Goal: Task Accomplishment & Management: Use online tool/utility

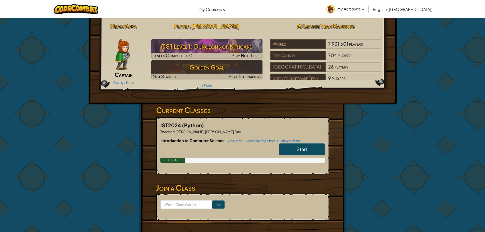
click at [292, 147] on link "Start" at bounding box center [302, 149] width 46 height 12
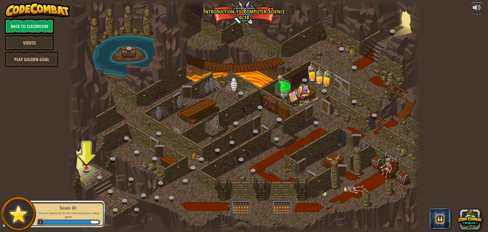
click at [80, 159] on div at bounding box center [244, 116] width 355 height 232
click at [86, 166] on img at bounding box center [86, 156] width 9 height 22
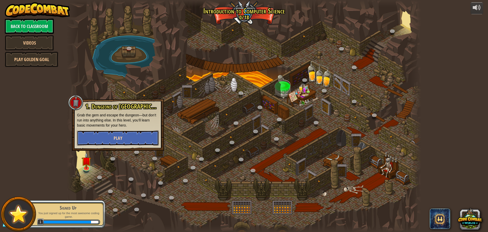
click at [129, 140] on button "Play" at bounding box center [118, 137] width 82 height 15
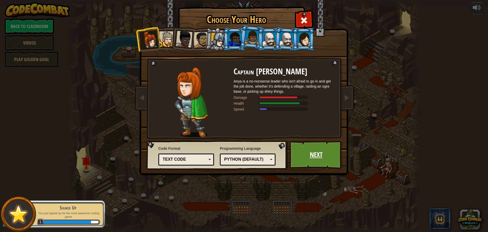
click at [311, 159] on link "Next" at bounding box center [316, 155] width 53 height 28
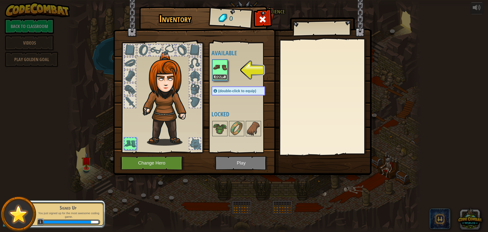
click at [215, 75] on button "Equip" at bounding box center [220, 76] width 14 height 5
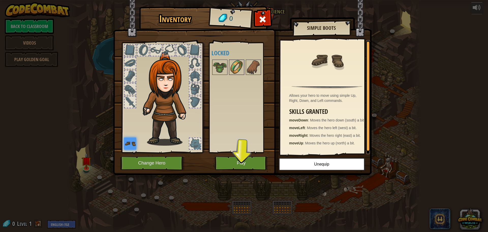
click at [231, 66] on img at bounding box center [237, 67] width 14 height 14
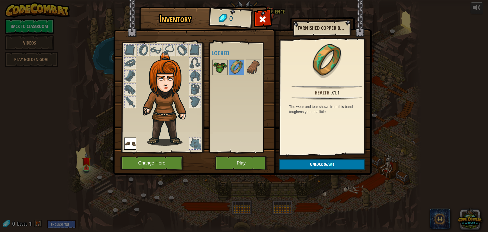
click at [222, 64] on img at bounding box center [220, 67] width 14 height 14
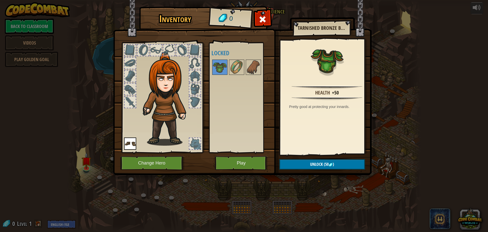
click at [147, 50] on div at bounding box center [143, 50] width 11 height 11
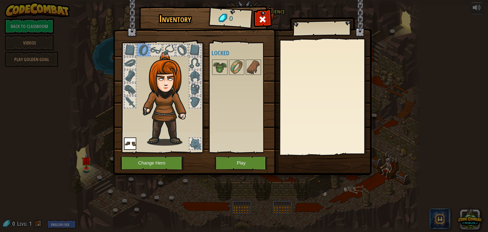
click at [157, 52] on div at bounding box center [156, 50] width 11 height 11
click at [169, 53] on div at bounding box center [169, 50] width 11 height 11
drag, startPoint x: 261, startPoint y: 166, endPoint x: 261, endPoint y: 163, distance: 3.6
click at [261, 163] on button "Play" at bounding box center [241, 163] width 53 height 14
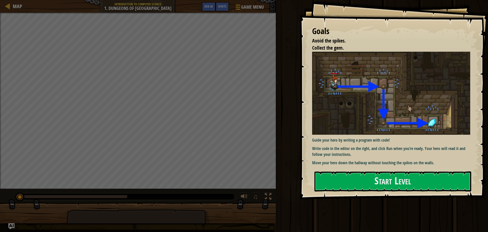
drag, startPoint x: 360, startPoint y: 212, endPoint x: 347, endPoint y: 244, distance: 33.9
click at [347, 0] on html "Goals Avoid the spikes. Collect the gem. Guide your hero by writing a program w…" at bounding box center [244, 0] width 488 height 0
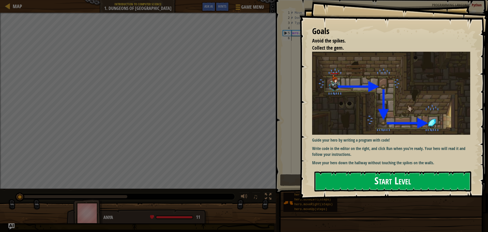
click at [355, 184] on button "Start Level" at bounding box center [393, 181] width 157 height 20
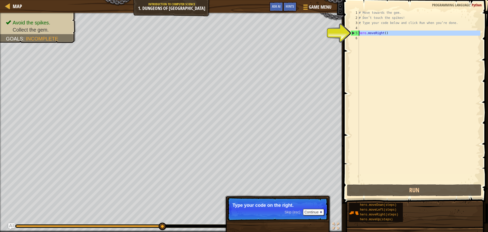
click at [357, 32] on div "5" at bounding box center [355, 33] width 8 height 5
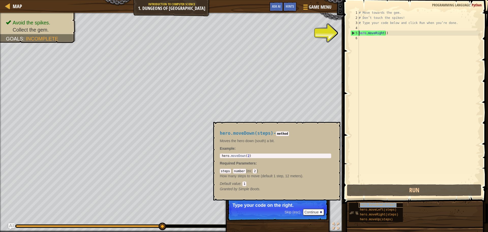
click at [370, 203] on span "hero.moveDown(steps)" at bounding box center [378, 205] width 37 height 4
click at [317, 210] on button "Continue" at bounding box center [313, 212] width 21 height 7
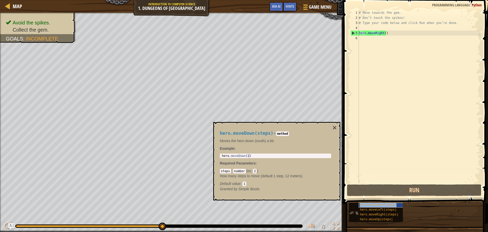
click at [364, 203] on span "hero.moveDown(steps)" at bounding box center [378, 205] width 37 height 4
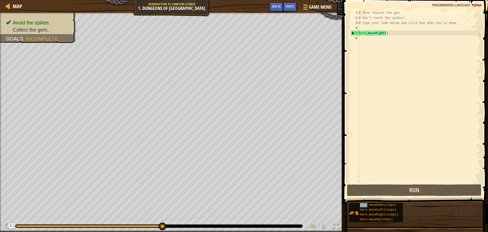
drag, startPoint x: 364, startPoint y: 203, endPoint x: 373, endPoint y: 151, distance: 52.9
click at [373, 150] on div "Hints Videos hero.moveRight() 1 2 3 4 5 6 # Move towards the gem. # Don’t touch…" at bounding box center [415, 114] width 146 height 229
click at [369, 202] on div "hero.moveDown(steps) hero.moveLeft(steps) hero.moveRight(steps) hero.moveUp(ste…" at bounding box center [417, 212] width 136 height 20
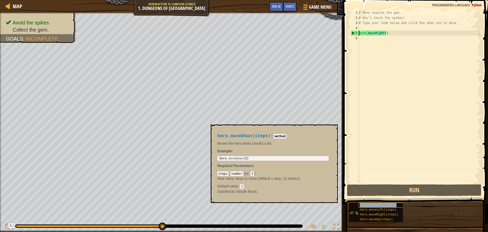
click at [369, 204] on span "hero.moveDown(steps)" at bounding box center [378, 205] width 37 height 4
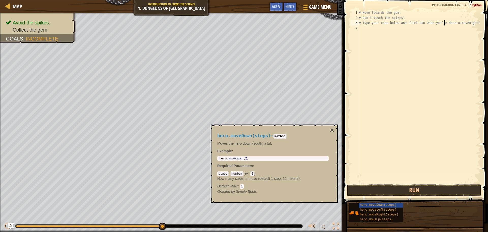
type textarea "# Type your code below and click Run when you’re dhero.moveRight()"
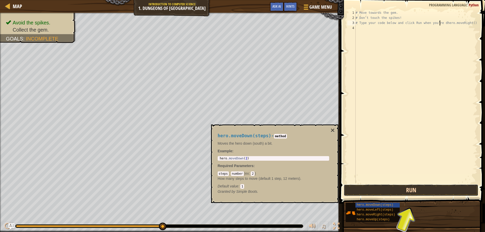
click at [430, 188] on button "Run" at bounding box center [410, 190] width 135 height 12
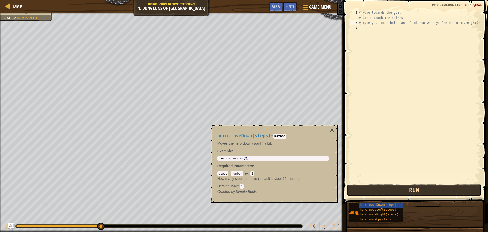
click at [418, 193] on button "Run" at bounding box center [414, 190] width 135 height 12
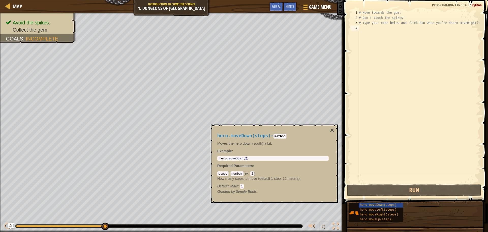
click at [253, 172] on code "2" at bounding box center [253, 173] width 4 height 5
click at [252, 172] on code "2" at bounding box center [253, 173] width 4 height 5
click at [241, 185] on code "1" at bounding box center [242, 186] width 4 height 5
click at [240, 185] on span ":" at bounding box center [239, 186] width 2 height 4
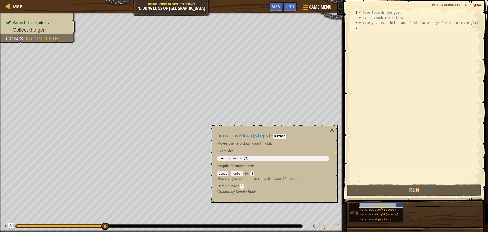
click at [386, 207] on div "hero.moveDown(steps)" at bounding box center [383, 204] width 49 height 5
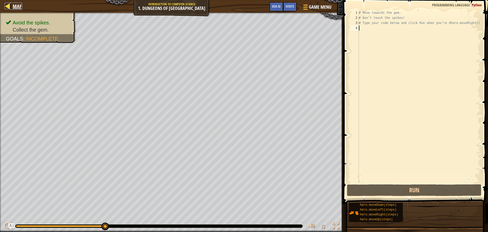
click at [8, 4] on div at bounding box center [8, 6] width 6 height 6
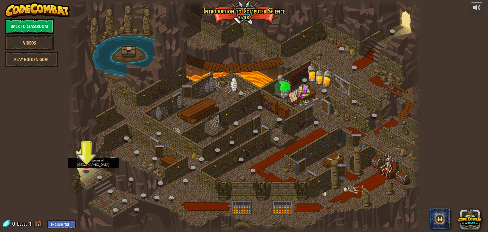
click at [85, 161] on img at bounding box center [86, 156] width 9 height 22
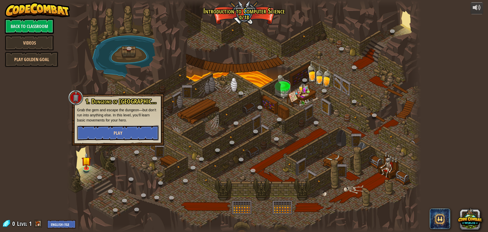
click at [105, 129] on button "Play" at bounding box center [118, 132] width 82 height 15
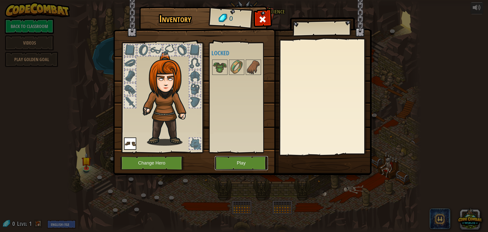
click at [257, 164] on button "Play" at bounding box center [241, 163] width 53 height 14
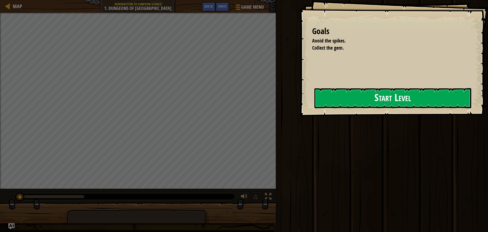
click at [350, 96] on button "Start Level" at bounding box center [393, 98] width 157 height 20
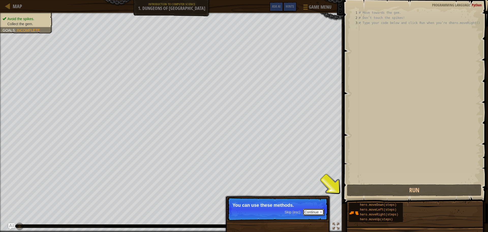
click at [323, 214] on button "Continue" at bounding box center [313, 212] width 21 height 7
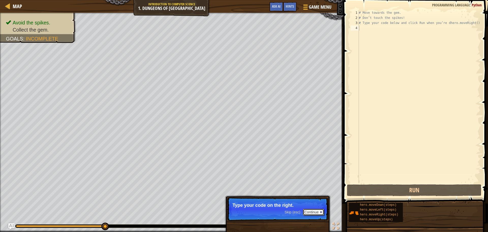
click at [324, 212] on button "Continue" at bounding box center [313, 212] width 21 height 7
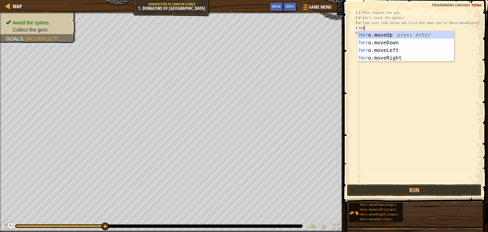
type textarea "hero"
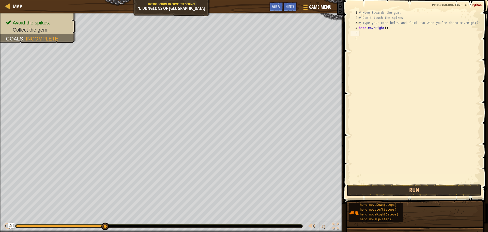
type textarea "h"
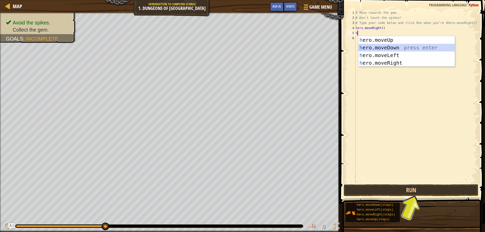
click at [428, 46] on div "h ero.moveUp press enter h ero.moveDown press enter h ero.moveLeft press enter …" at bounding box center [406, 59] width 96 height 46
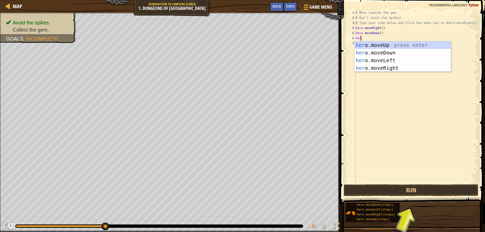
type textarea "hero"
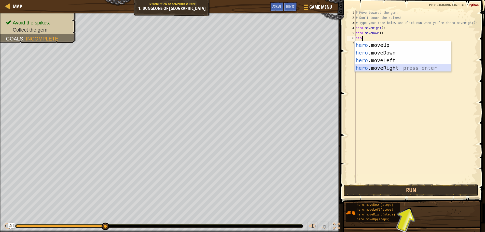
click at [431, 66] on div "hero .moveUp press enter hero .moveDown press enter hero .moveLeft press enter …" at bounding box center [402, 64] width 96 height 46
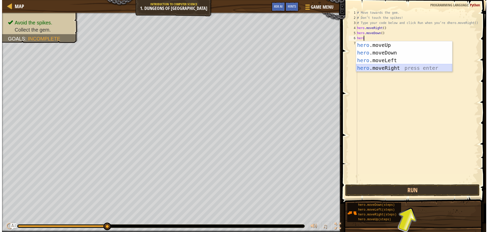
scroll to position [2, 0]
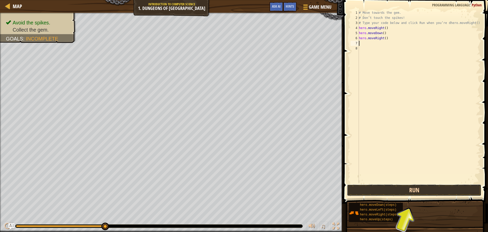
click at [406, 189] on button "Run" at bounding box center [414, 190] width 135 height 12
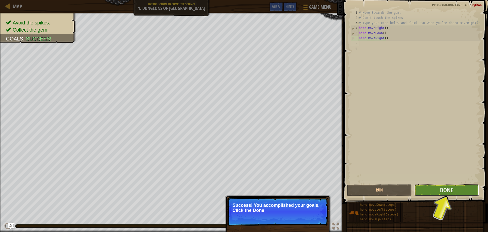
click at [424, 189] on button "Done" at bounding box center [447, 190] width 65 height 12
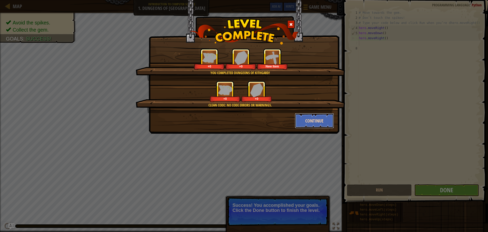
click at [331, 118] on button "Continue" at bounding box center [314, 120] width 39 height 15
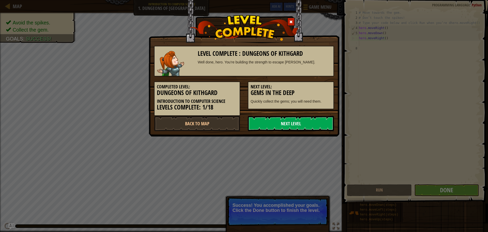
click at [333, 124] on link "Next Level" at bounding box center [291, 123] width 86 height 15
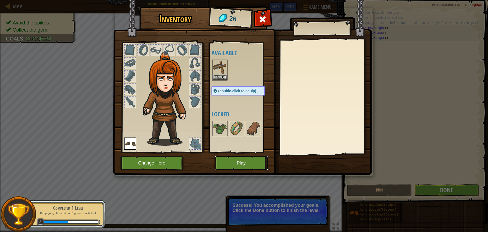
click at [237, 158] on button "Play" at bounding box center [241, 163] width 53 height 14
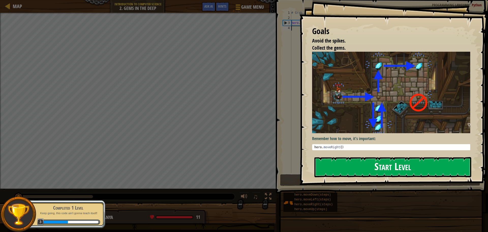
click at [333, 169] on button "Start Level" at bounding box center [393, 167] width 157 height 20
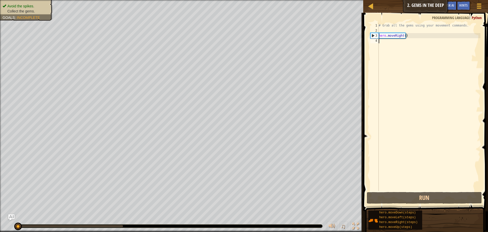
type textarea "h"
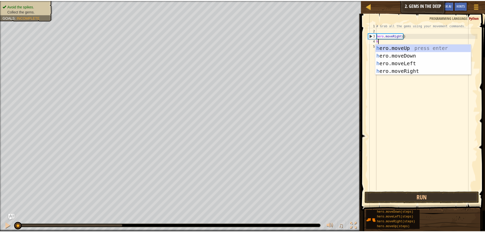
scroll to position [2, 0]
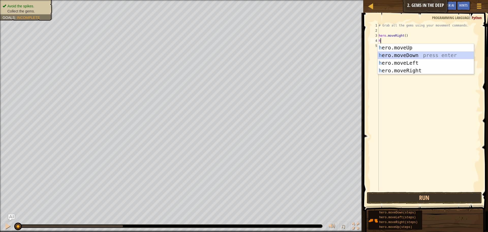
click at [413, 53] on div "h ero.moveUp press enter h ero.moveDown press enter h ero.moveLeft press enter …" at bounding box center [426, 67] width 96 height 46
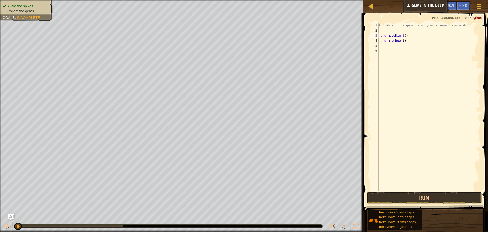
click at [389, 38] on div "# Grab all the gems using your movement commands. hero . moveRight ( ) hero . m…" at bounding box center [429, 112] width 103 height 178
click at [390, 43] on div "# Grab all the gems using your movement commands. hero . moveRight ( ) hero . m…" at bounding box center [429, 112] width 103 height 178
type textarea "hero.moveDown()"
drag, startPoint x: 404, startPoint y: 40, endPoint x: 379, endPoint y: 40, distance: 24.4
click at [379, 40] on div "# Grab all the gems using your movement commands. hero . moveRight ( ) hero . m…" at bounding box center [429, 112] width 103 height 178
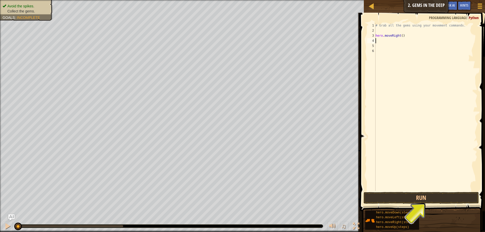
type textarea "h"
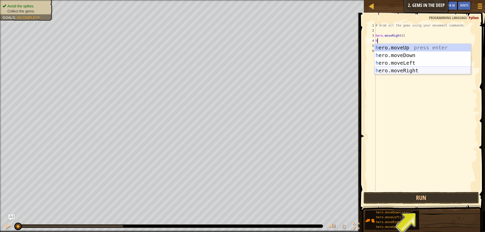
click at [397, 69] on div "h ero.moveUp press enter h ero.moveDown press enter h ero.moveLeft press enter …" at bounding box center [422, 67] width 96 height 46
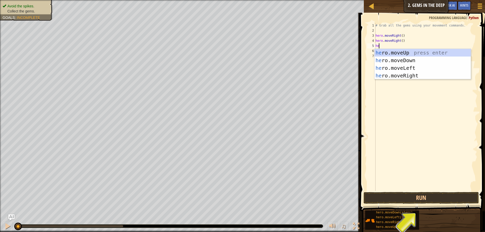
click at [394, 39] on div "# Grab all the gems using your movement commands. hero . moveRight ( ) hero . m…" at bounding box center [425, 112] width 103 height 178
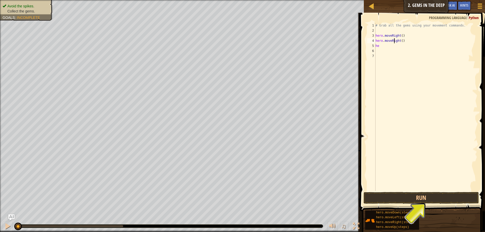
click at [394, 39] on div "# Grab all the gems using your movement commands. hero . moveRight ( ) hero . m…" at bounding box center [425, 112] width 103 height 178
click at [393, 44] on div "# Grab all the gems using your movement commands. hero . moveRight ( ) hero . m…" at bounding box center [425, 112] width 103 height 178
drag, startPoint x: 405, startPoint y: 41, endPoint x: 375, endPoint y: 42, distance: 30.0
click at [375, 41] on div "# Grab all the gems using your movement commands. hero . moveRight ( ) hero . m…" at bounding box center [425, 112] width 103 height 178
type textarea "hero.moveRight()"
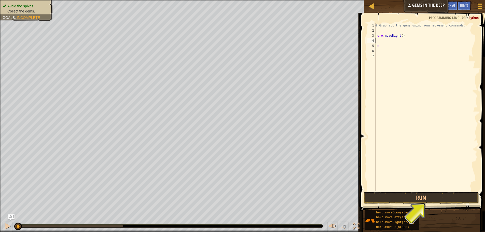
click at [376, 46] on div "# Grab all the gems using your movement commands. hero . moveRight ( ) he" at bounding box center [425, 112] width 103 height 178
type textarea "he"
click at [376, 46] on div "# Grab all the gems using your movement commands. hero . moveRight ( ) he" at bounding box center [425, 112] width 103 height 178
click at [377, 41] on div "# Grab all the gems using your movement commands. hero . moveRight ( )" at bounding box center [425, 112] width 103 height 178
type textarea "j"
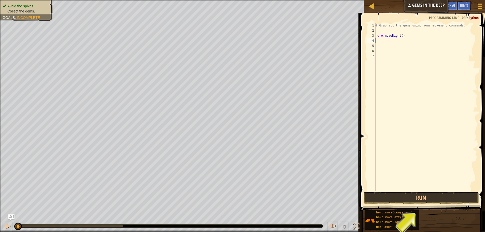
type textarea "h"
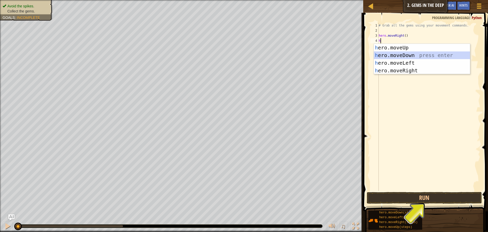
click at [382, 56] on div "h ero.moveUp press enter h ero.moveDown press enter h ero.moveLeft press enter …" at bounding box center [422, 67] width 96 height 46
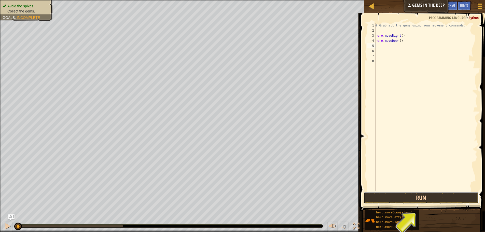
click at [388, 196] on button "Run" at bounding box center [420, 198] width 115 height 12
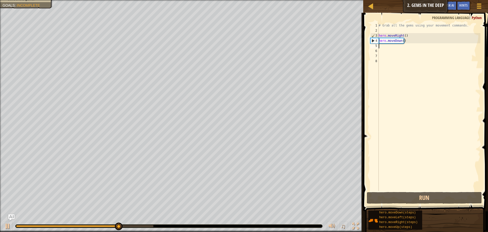
type textarea "h"
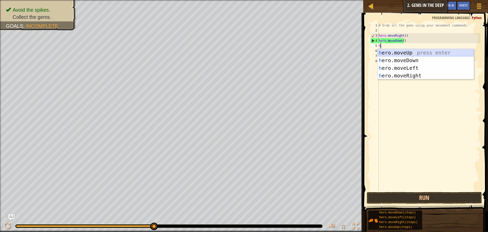
click at [403, 53] on div "h ero.moveUp press enter h ero.moveDown press enter h ero.moveLeft press enter …" at bounding box center [426, 72] width 96 height 46
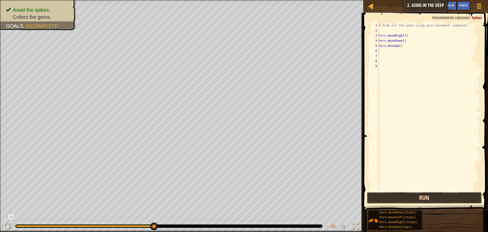
drag, startPoint x: 392, startPoint y: 200, endPoint x: 394, endPoint y: 195, distance: 5.5
click at [393, 196] on button "Run" at bounding box center [424, 198] width 115 height 12
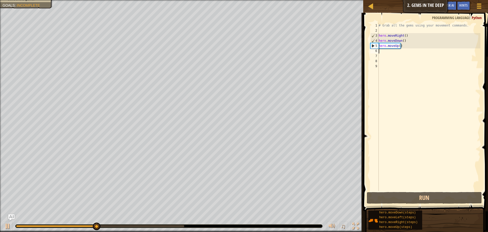
type textarea "h"
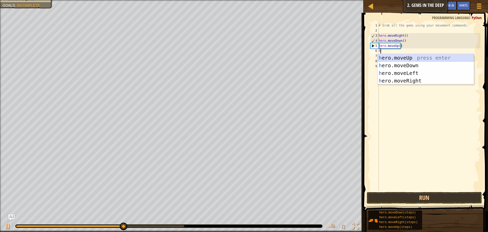
click at [413, 58] on div "h ero.moveUp press enter h ero.moveDown press enter h ero.moveLeft press enter …" at bounding box center [426, 77] width 96 height 46
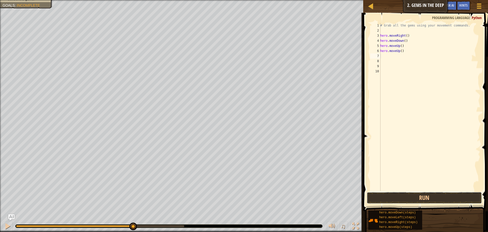
drag, startPoint x: 385, startPoint y: 191, endPoint x: 386, endPoint y: 188, distance: 3.1
click at [386, 189] on div "1 2 3 4 5 6 7 8 9 10 # Grab all the gems using your movement commands. hero . m…" at bounding box center [425, 121] width 126 height 213
click at [377, 192] on button "Run" at bounding box center [424, 198] width 115 height 12
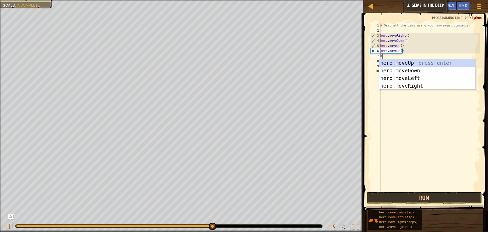
type textarea "he"
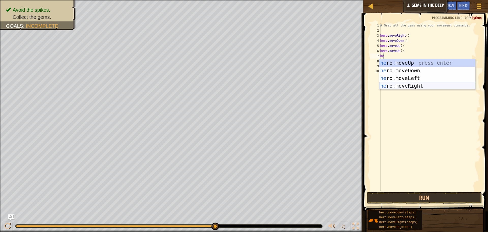
click at [399, 83] on div "he ro.moveUp press enter he ro.moveDown press enter he ro.moveLeft press enter …" at bounding box center [428, 82] width 96 height 46
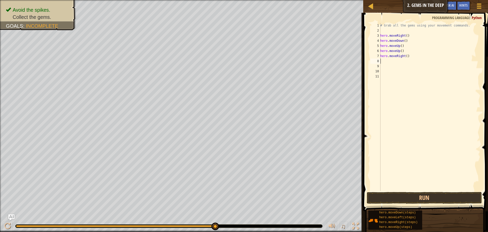
type textarea "g"
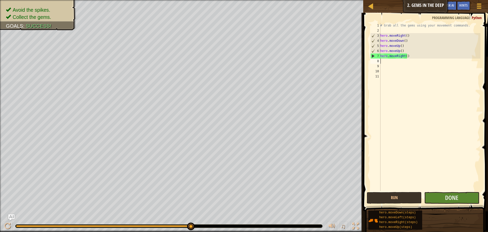
type textarea "h"
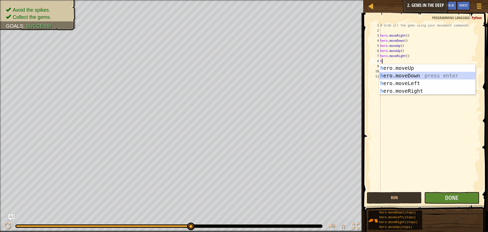
click at [403, 75] on div "h ero.moveUp press enter h ero.moveDown press enter h ero.moveLeft press enter …" at bounding box center [428, 87] width 96 height 46
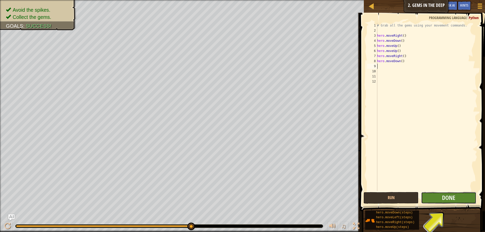
click at [439, 194] on button "Done" at bounding box center [448, 198] width 55 height 12
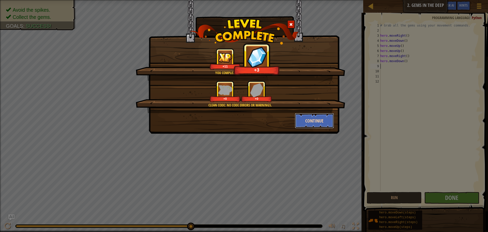
click at [310, 118] on button "Continue" at bounding box center [314, 120] width 39 height 15
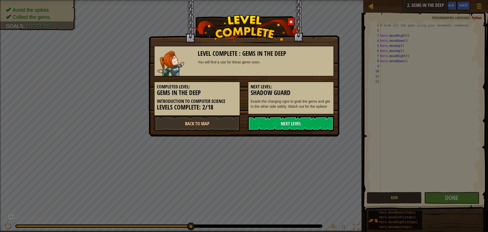
click at [309, 123] on link "Next Level" at bounding box center [291, 123] width 86 height 15
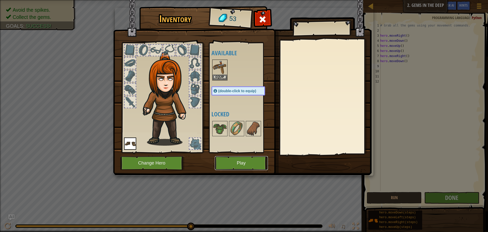
click at [255, 166] on button "Play" at bounding box center [241, 163] width 53 height 14
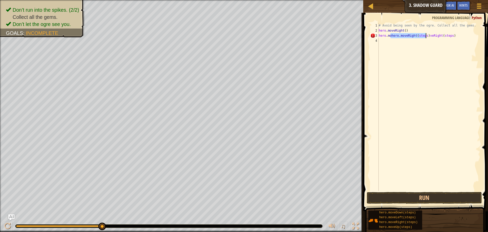
click at [426, 37] on div "# Avoid being seen by the ogre. Collect all the gems. hero . moveRight ( ) hero…" at bounding box center [429, 107] width 103 height 168
click at [426, 37] on div "# Avoid being seen by the ogre. Collect all the gems. hero . moveRight ( ) hero…" at bounding box center [429, 112] width 103 height 178
type textarea "hero.mohero.moveRightveRight(steps)"
drag, startPoint x: 442, startPoint y: 38, endPoint x: 377, endPoint y: 38, distance: 65.4
click at [377, 38] on div "hero.mohero.moveRightveRight(steps) 1 2 3 4 # Avoid being seen by the ogre. Col…" at bounding box center [425, 107] width 111 height 168
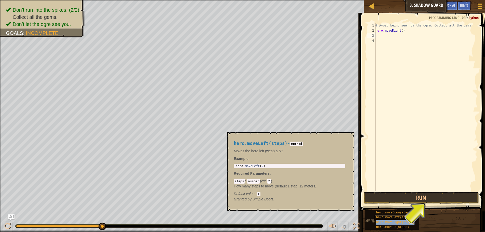
type textarea "hero.moveRight(steps)"
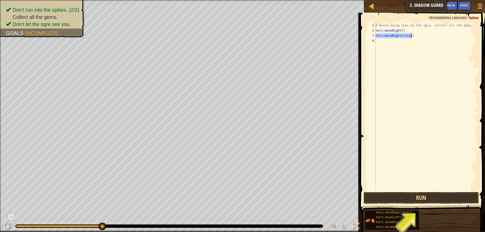
click at [407, 35] on div "# Avoid being seen by the ogre. Collect all the gems. hero . moveRight ( ) hero…" at bounding box center [425, 107] width 103 height 168
drag, startPoint x: 412, startPoint y: 35, endPoint x: 374, endPoint y: 37, distance: 38.4
click at [374, 37] on div "hero.moveRight(steps) 1 2 3 4 # Avoid being seen by the ogre. Collect all the g…" at bounding box center [421, 107] width 111 height 168
click at [400, 31] on div "# Avoid being seen by the ogre. Collect all the gems. hero . moveRight ( )" at bounding box center [425, 112] width 103 height 178
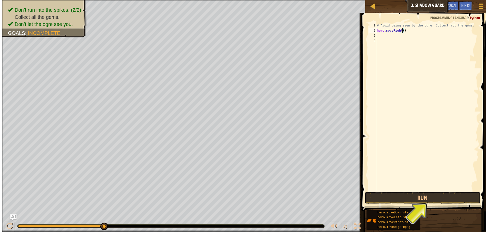
scroll to position [2, 2]
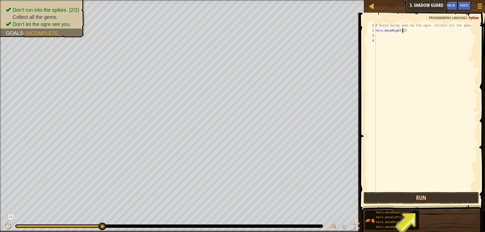
type textarea "hero.moveRight(2)"
click at [416, 191] on span at bounding box center [422, 104] width 129 height 213
click at [411, 196] on button "Run" at bounding box center [420, 198] width 115 height 12
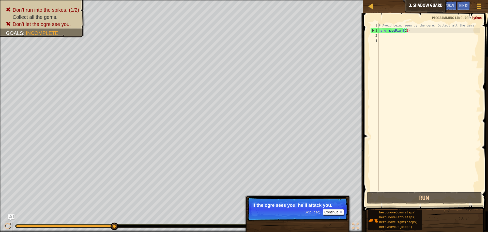
click at [333, 217] on p "Skip (esc) Continue If the ogre sees you, he’ll attack you." at bounding box center [297, 208] width 101 height 23
click at [333, 211] on button "Continue" at bounding box center [333, 212] width 21 height 7
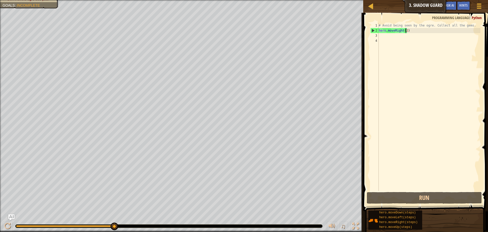
scroll to position [2, 0]
drag, startPoint x: 433, startPoint y: 135, endPoint x: 453, endPoint y: 125, distance: 21.8
drag, startPoint x: 453, startPoint y: 125, endPoint x: 450, endPoint y: 143, distance: 17.7
click at [450, 143] on div "# Avoid being seen by the ogre. Collect all the gems. hero . moveRight ( 2 )" at bounding box center [429, 112] width 103 height 178
click at [390, 35] on div "# Avoid being seen by the ogre. Collect all the gems. hero . moveRight ( 2 )" at bounding box center [429, 112] width 103 height 178
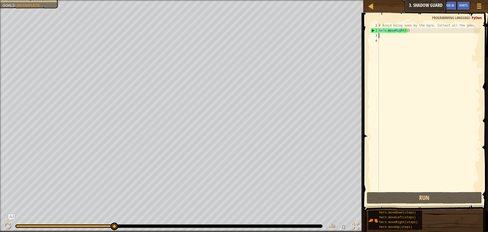
click at [391, 28] on div "# Avoid being seen by the ogre. Collect all the gems. hero . moveRight ( 2 )" at bounding box center [429, 112] width 103 height 178
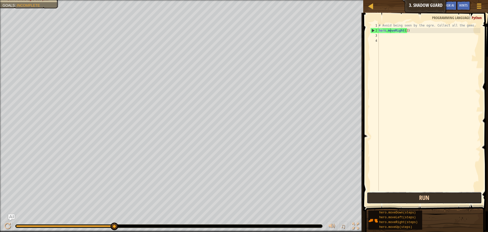
click at [427, 197] on button "Run" at bounding box center [424, 198] width 115 height 12
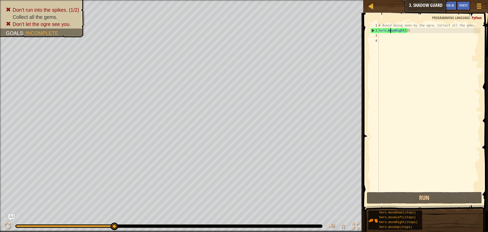
click at [405, 31] on div "# Avoid being seen by the ogre. Collect all the gems. hero . moveRight ( 2 )" at bounding box center [429, 112] width 103 height 178
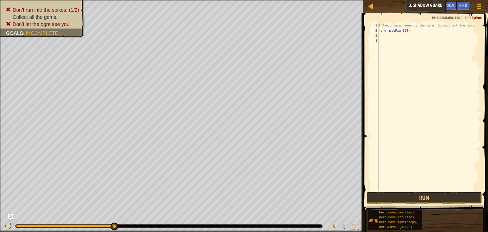
scroll to position [2, 2]
type textarea "hero.moveRight(3)"
click at [409, 32] on div "# Avoid being seen by the ogre. Collect all the gems. hero . moveRight ( 3 )" at bounding box center [429, 112] width 103 height 178
click at [406, 32] on div "# Avoid being seen by the ogre. Collect all the gems. hero . moveRight ( 3 )" at bounding box center [429, 112] width 103 height 178
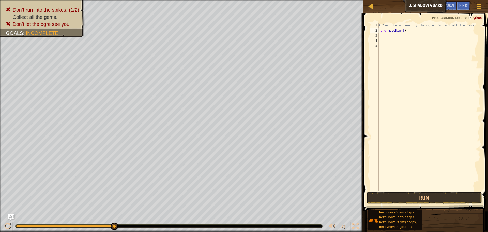
click at [406, 32] on div "# Avoid being seen by the ogre. Collect all the gems. hero . moveRight )" at bounding box center [429, 112] width 103 height 178
type textarea "hero.moveRight"
click at [387, 35] on div "# Avoid being seen by the ogre. Collect all the gems. hero . moveRight" at bounding box center [429, 112] width 103 height 178
click at [400, 32] on div "# Avoid being seen by the ogre. Collect all the gems. hero . moveRight" at bounding box center [429, 112] width 103 height 178
type textarea "hero.moveRight"
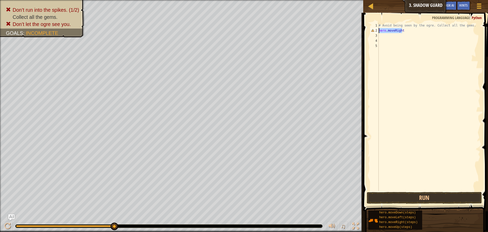
drag, startPoint x: 405, startPoint y: 30, endPoint x: 373, endPoint y: 30, distance: 32.3
click at [373, 28] on div "hero.moveRight 1 2 3 4 5 # Avoid being seen by the ogre. Collect all the gems. …" at bounding box center [425, 107] width 111 height 168
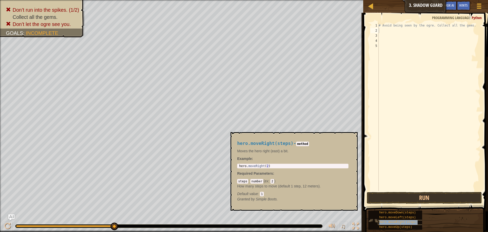
type textarea "hero.moveRight(steps)"
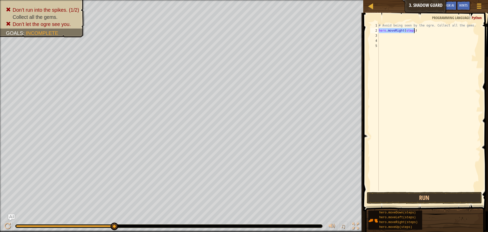
click at [399, 36] on div "# Avoid being seen by the ogre. Collect all the gems. hero . moveRight ( steps )" at bounding box center [429, 112] width 103 height 178
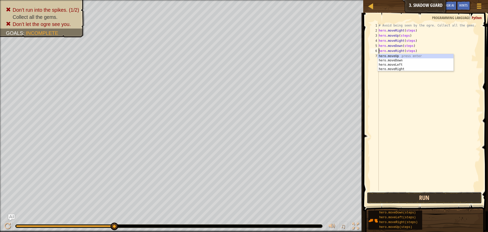
click at [414, 197] on button "Run" at bounding box center [424, 198] width 115 height 12
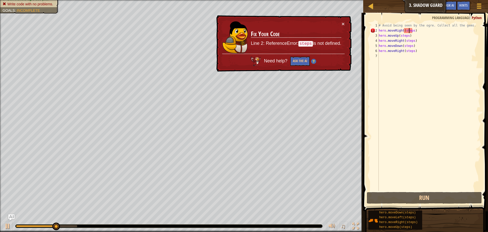
click at [409, 30] on div "# Avoid being seen by the ogre. Collect all the gems. hero . moveRight ( steps …" at bounding box center [429, 112] width 103 height 178
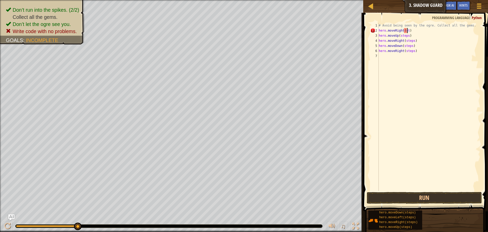
scroll to position [2, 2]
type textarea "hero.moveRight(1)"
click at [422, 197] on button "Run" at bounding box center [424, 198] width 115 height 12
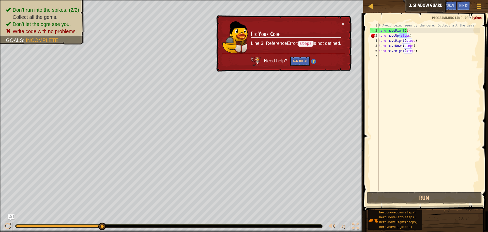
drag, startPoint x: 408, startPoint y: 37, endPoint x: 400, endPoint y: 35, distance: 8.6
click at [400, 35] on div "# Avoid being seen by the ogre. Collect all the gems. hero . moveRight ( 1 ) he…" at bounding box center [429, 112] width 103 height 178
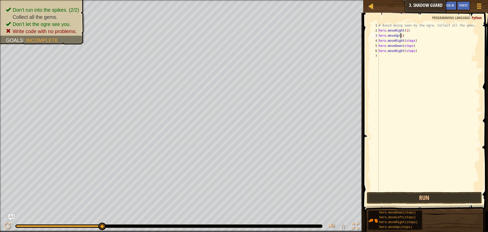
click at [405, 41] on div "# Avoid being seen by the ogre. Collect all the gems. hero . moveRight ( 1 ) he…" at bounding box center [429, 112] width 103 height 178
click at [405, 46] on div "# Avoid being seen by the ogre. Collect all the gems. hero . moveRight ( 1 ) he…" at bounding box center [429, 112] width 103 height 178
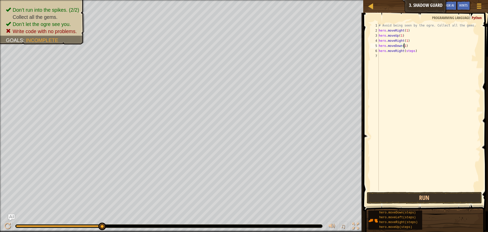
click at [406, 52] on div "# Avoid being seen by the ogre. Collect all the gems. hero . moveRight ( 1 ) he…" at bounding box center [429, 112] width 103 height 178
type textarea "hero.moveRight(1)"
click at [411, 196] on button "Run" at bounding box center [424, 198] width 115 height 12
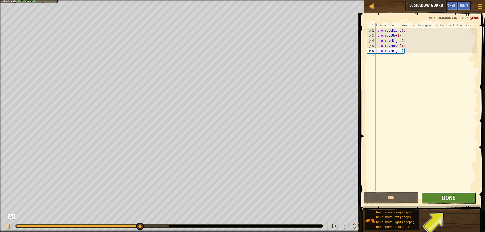
click at [441, 196] on button "Done" at bounding box center [448, 198] width 55 height 12
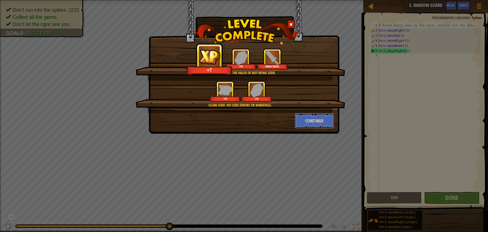
click at [326, 118] on button "Continue" at bounding box center [314, 120] width 39 height 15
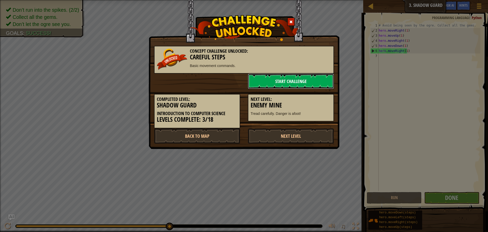
click at [318, 84] on link "Start Challenge" at bounding box center [291, 81] width 86 height 15
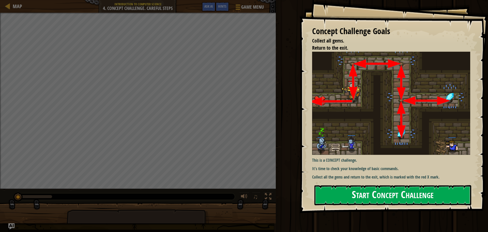
click at [352, 194] on button "Start Concept Challenge" at bounding box center [393, 195] width 157 height 20
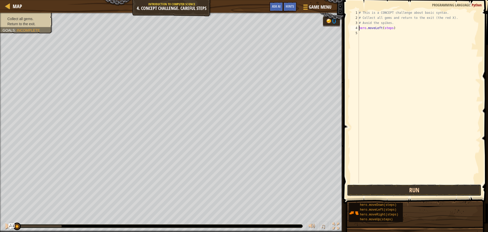
click at [395, 192] on button "Run" at bounding box center [414, 190] width 135 height 12
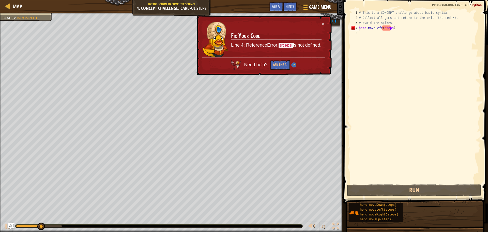
click at [386, 30] on div "# This is a CONCEPT challenge about basic syntax. # Collect all gems and return…" at bounding box center [419, 101] width 123 height 183
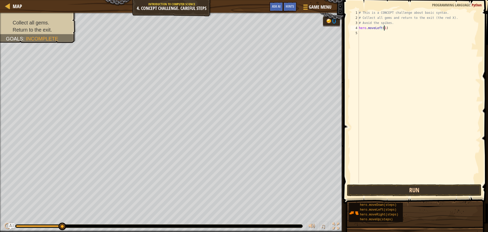
type textarea "hero.moveLeft(1)"
click at [392, 188] on button "Run" at bounding box center [414, 190] width 135 height 12
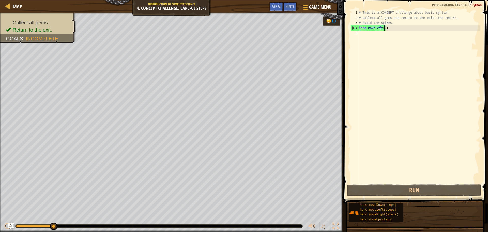
click at [390, 38] on div "# This is a CONCEPT challenge about basic syntax. # Collect all gems and return…" at bounding box center [419, 101] width 123 height 183
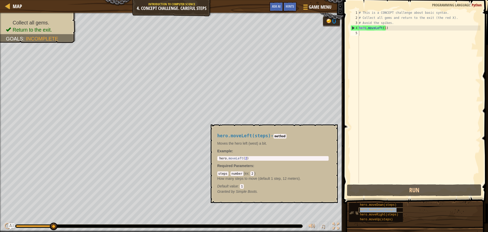
click at [380, 211] on div "hero.moveLeft(steps)" at bounding box center [383, 209] width 49 height 5
click at [380, 212] on div "hero.moveRight(steps)" at bounding box center [383, 214] width 49 height 5
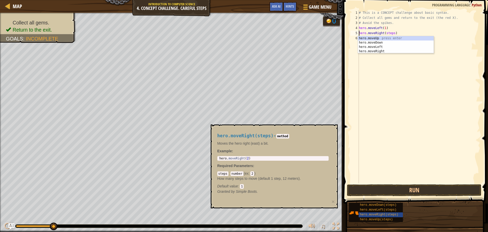
click at [388, 33] on div "# This is a CONCEPT challenge about basic syntax. # Collect all gems and return…" at bounding box center [419, 101] width 123 height 183
type textarea "hero.moveRight(1)"
click at [384, 39] on div "# This is a CONCEPT challenge about basic syntax. # Collect all gems and return…" at bounding box center [419, 101] width 123 height 183
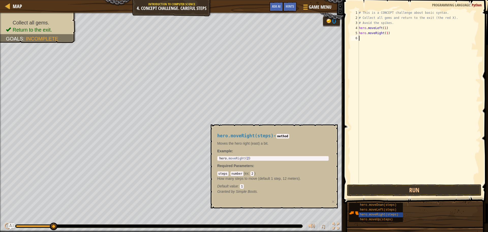
scroll to position [2, 0]
click at [385, 40] on div "# This is a CONCEPT challenge about basic syntax. # Collect all gems and return…" at bounding box center [419, 101] width 123 height 183
click at [385, 211] on span "hero.moveLeft(steps)" at bounding box center [378, 210] width 37 height 4
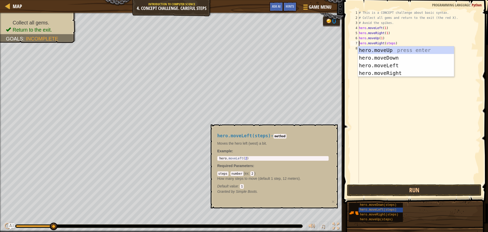
click at [388, 44] on div "# This is a CONCEPT challenge about basic syntax. # Collect all gems and return…" at bounding box center [419, 101] width 123 height 183
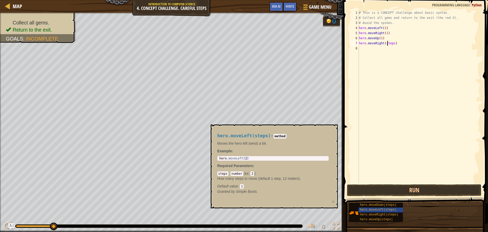
click at [388, 44] on div "# This is a CONCEPT challenge about basic syntax. # Collect all gems and return…" at bounding box center [419, 101] width 123 height 183
click at [390, 48] on div "# This is a CONCEPT challenge about basic syntax. # Collect all gems and return…" at bounding box center [419, 101] width 123 height 183
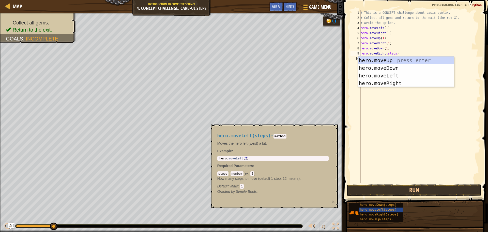
click at [387, 52] on div "# This is a CONCEPT challenge about basic syntax. # Collect all gems and return…" at bounding box center [420, 101] width 121 height 183
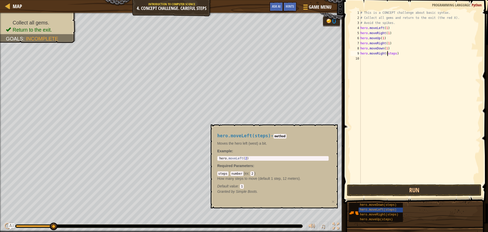
click at [387, 52] on div "# This is a CONCEPT challenge about basic syntax. # Collect all gems and return…" at bounding box center [420, 101] width 121 height 183
click at [392, 205] on span "hero.moveDown(steps)" at bounding box center [378, 205] width 37 height 4
click at [392, 60] on div "# This is a CONCEPT challenge about basic syntax. # Collect all gems and return…" at bounding box center [420, 101] width 121 height 183
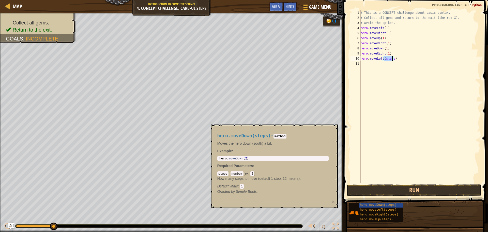
scroll to position [2, 2]
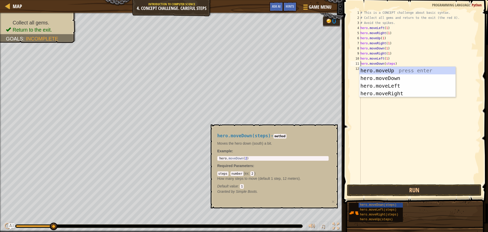
click at [389, 65] on div "# This is a CONCEPT challenge about basic syntax. # Collect all gems and return…" at bounding box center [420, 101] width 121 height 183
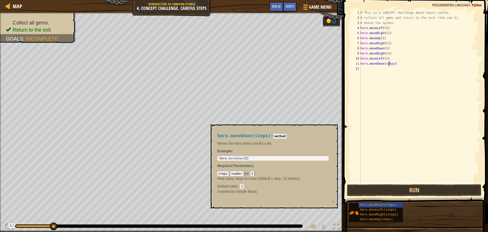
scroll to position [2, 2]
click at [393, 64] on div "# This is a CONCEPT challenge about basic syntax. # Collect all gems and return…" at bounding box center [420, 101] width 121 height 183
click at [388, 189] on button "Run" at bounding box center [414, 190] width 135 height 12
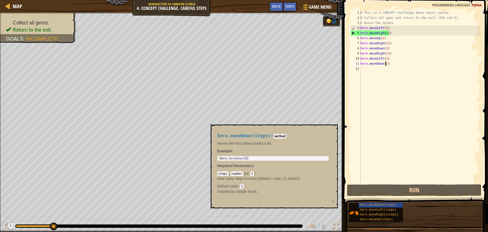
click at [366, 34] on div "# This is a CONCEPT challenge about basic syntax. # Collect all gems and return…" at bounding box center [420, 101] width 121 height 183
type textarea "hero.moveRight(1)"
click at [366, 34] on div "# This is a CONCEPT challenge about basic syntax. # Collect all gems and return…" at bounding box center [420, 101] width 121 height 183
drag, startPoint x: 390, startPoint y: 32, endPoint x: 359, endPoint y: 33, distance: 31.0
click at [359, 33] on div "hero.moveRight(1) 1 2 3 4 5 6 7 8 9 10 11 12 # This is a CONCEPT challenge abou…" at bounding box center [415, 96] width 131 height 173
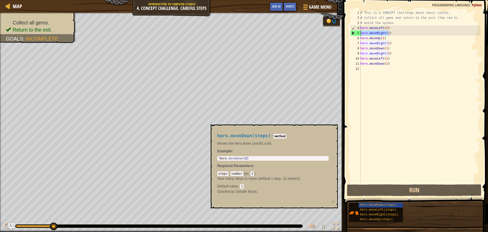
scroll to position [2, 0]
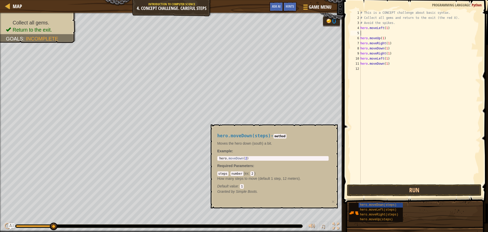
type textarea "hero.moveLeft(1)"
click at [381, 191] on button "Run" at bounding box center [414, 190] width 135 height 12
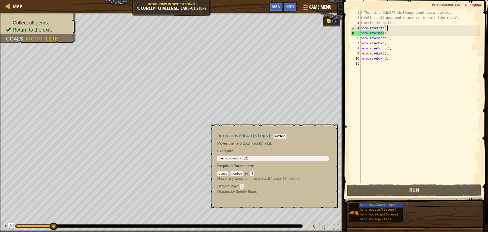
click at [385, 35] on div "# This is a CONCEPT challenge about basic syntax. # Collect all gems and return…" at bounding box center [420, 101] width 121 height 183
type textarea "hero.moveUp(1)"
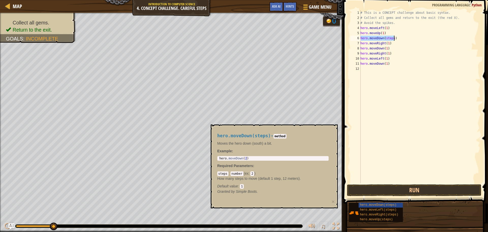
click at [387, 41] on div "# This is a CONCEPT challenge about basic syntax. # Collect all gems and return…" at bounding box center [420, 101] width 121 height 183
click at [387, 39] on div "# This is a CONCEPT challenge about basic syntax. # Collect all gems and return…" at bounding box center [420, 101] width 121 height 183
click at [388, 39] on div "# This is a CONCEPT challenge about basic syntax. # Collect all gems and return…" at bounding box center [420, 101] width 121 height 183
click at [391, 41] on div "# This is a CONCEPT challenge about basic syntax. # Collect all gems and return…" at bounding box center [420, 101] width 121 height 183
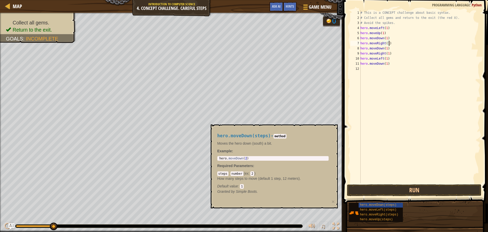
click at [392, 39] on div "# This is a CONCEPT challenge about basic syntax. # Collect all gems and return…" at bounding box center [420, 101] width 121 height 183
type textarea "hero.moveDown(1)"
click at [388, 47] on div "# This is a CONCEPT challenge about basic syntax. # Collect all gems and return…" at bounding box center [420, 101] width 121 height 183
click at [388, 49] on div "# This is a CONCEPT challenge about basic syntax. # Collect all gems and return…" at bounding box center [420, 101] width 121 height 183
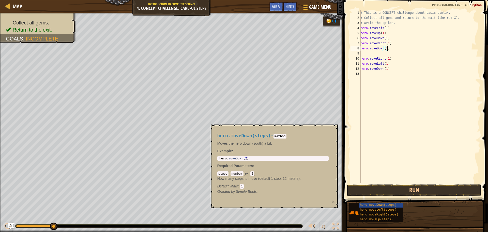
type textarea "hero.moveDown(1)"
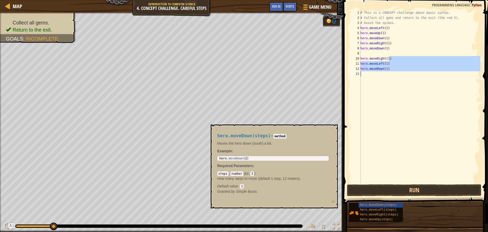
drag, startPoint x: 399, startPoint y: 58, endPoint x: 355, endPoint y: 77, distance: 47.5
click at [356, 76] on div "hero.moveDown(1) 1 2 3 4 5 6 7 8 9 10 11 12 13 # This is a CONCEPT challenge ab…" at bounding box center [415, 96] width 131 height 173
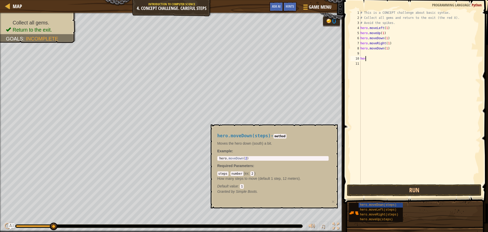
scroll to position [2, 0]
type textarea "h"
click at [377, 48] on div "# This is a CONCEPT challenge about basic syntax. # Collect all gems and return…" at bounding box center [419, 101] width 123 height 183
click at [377, 47] on div "# This is a CONCEPT challenge about basic syntax. # Collect all gems and return…" at bounding box center [419, 101] width 123 height 183
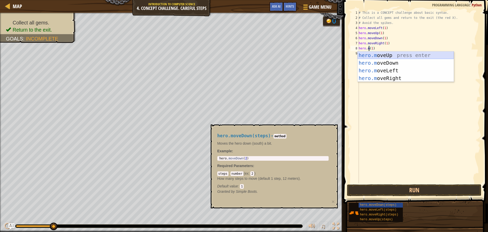
click at [371, 54] on div "hero.m oveUp press enter hero.m oveDown press enter hero.m oveLeft press enter …" at bounding box center [406, 74] width 96 height 46
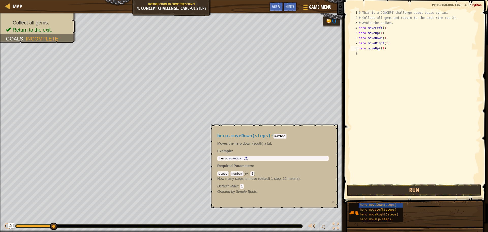
type textarea "hero.moveUp(1)"
click at [387, 49] on div "# This is a CONCEPT challenge about basic syntax. # Collect all gems and return…" at bounding box center [419, 101] width 123 height 183
click at [392, 53] on div "# This is a CONCEPT challenge about basic syntax. # Collect all gems and return…" at bounding box center [420, 96] width 121 height 173
click at [391, 54] on div "# This is a CONCEPT challenge about basic syntax. # Collect all gems and return…" at bounding box center [420, 101] width 121 height 183
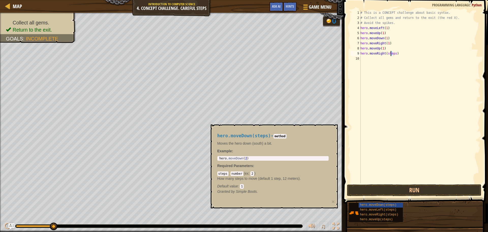
click at [391, 54] on div "# This is a CONCEPT challenge about basic syntax. # Collect all gems and return…" at bounding box center [420, 101] width 121 height 183
click at [390, 203] on span "hero.moveDown(steps)" at bounding box center [378, 205] width 37 height 4
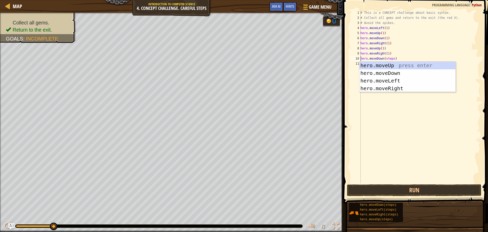
click at [390, 57] on div "# This is a CONCEPT challenge about basic syntax. # Collect all gems and return…" at bounding box center [420, 101] width 121 height 183
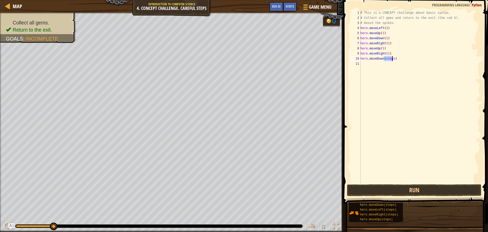
click at [390, 57] on div "# This is a CONCEPT challenge about basic syntax. # Collect all gems and return…" at bounding box center [420, 101] width 121 height 183
type textarea "hero.moveDown(1)"
click at [376, 66] on div "# This is a CONCEPT challenge about basic syntax. # Collect all gems and return…" at bounding box center [420, 101] width 121 height 183
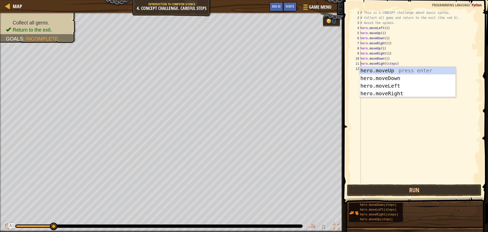
click at [390, 64] on div "# This is a CONCEPT challenge about basic syntax. # Collect all gems and return…" at bounding box center [420, 101] width 121 height 183
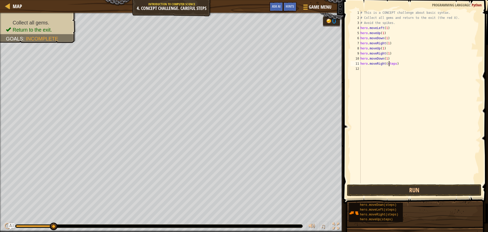
click at [390, 64] on div "# This is a CONCEPT challenge about basic syntax. # Collect all gems and return…" at bounding box center [420, 101] width 121 height 183
type textarea "hero.moveRight(1)"
drag, startPoint x: 373, startPoint y: 71, endPoint x: 371, endPoint y: 81, distance: 10.8
click at [373, 71] on div "# This is a CONCEPT challenge about basic syntax. # Collect all gems and return…" at bounding box center [420, 101] width 121 height 183
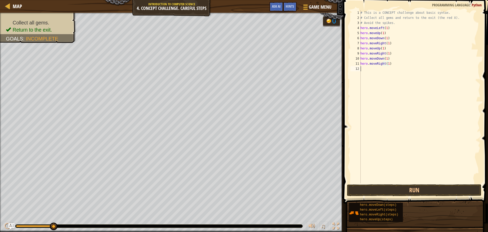
scroll to position [2, 0]
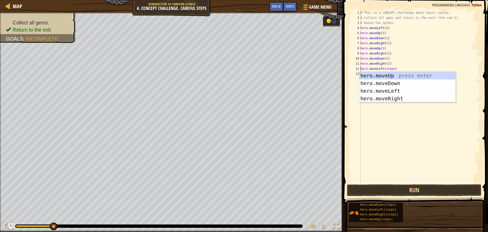
click at [391, 68] on div "# This is a CONCEPT challenge about basic syntax. # Collect all gems and return…" at bounding box center [420, 101] width 121 height 183
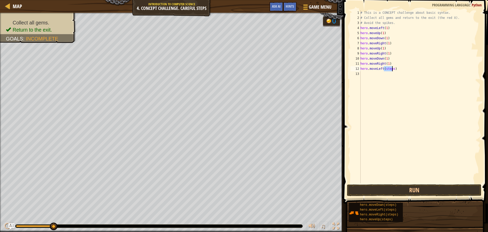
click at [391, 68] on div "# This is a CONCEPT challenge about basic syntax. # Collect all gems and return…" at bounding box center [420, 101] width 121 height 183
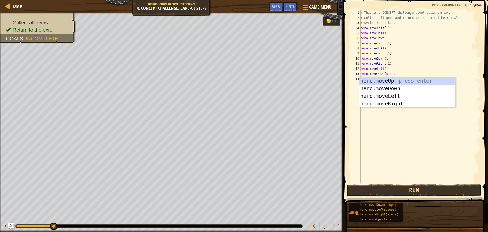
click at [390, 75] on div "# This is a CONCEPT challenge about basic syntax. # Collect all gems and return…" at bounding box center [420, 101] width 121 height 183
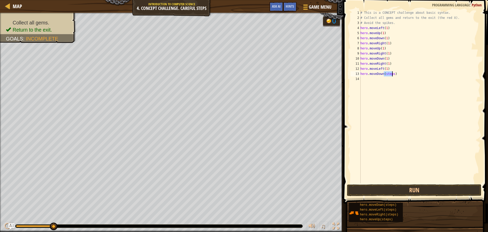
click at [390, 75] on div "# This is a CONCEPT challenge about basic syntax. # Collect all gems and return…" at bounding box center [420, 101] width 121 height 183
click at [420, 187] on button "Run" at bounding box center [414, 190] width 135 height 12
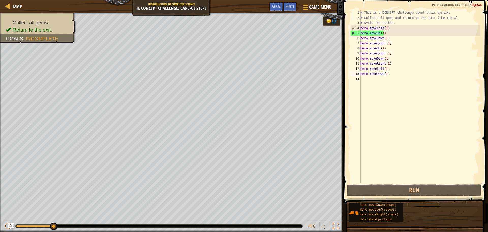
click at [392, 40] on div "# This is a CONCEPT challenge about basic syntax. # Collect all gems and return…" at bounding box center [420, 101] width 121 height 183
click at [391, 33] on div "# This is a CONCEPT challenge about basic syntax. # Collect all gems and return…" at bounding box center [420, 101] width 121 height 183
type textarea "hero.moveUp(1)"
drag, startPoint x: 387, startPoint y: 32, endPoint x: 347, endPoint y: 31, distance: 39.4
click at [347, 31] on div "hero.moveUp(1) 1 2 3 4 5 6 7 8 9 10 11 12 13 14 # This is a CONCEPT challenge a…" at bounding box center [415, 112] width 146 height 218
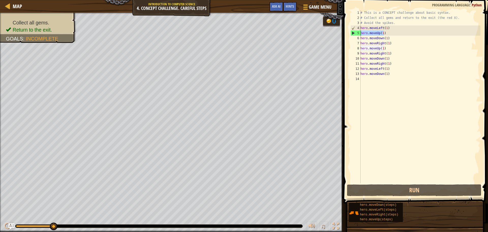
scroll to position [2, 0]
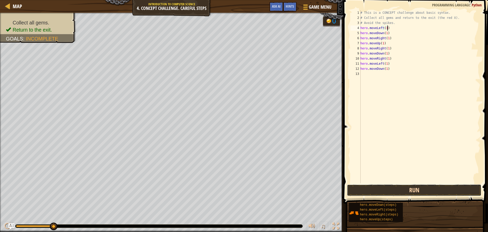
click at [424, 188] on button "Run" at bounding box center [414, 190] width 135 height 12
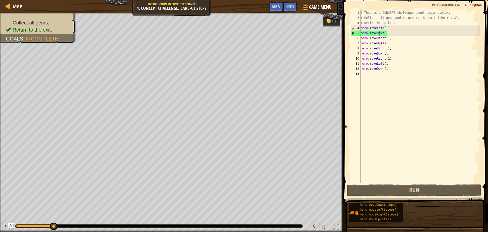
click at [379, 33] on div "# This is a CONCEPT challenge about basic syntax. # Collect all gems and return…" at bounding box center [420, 101] width 121 height 183
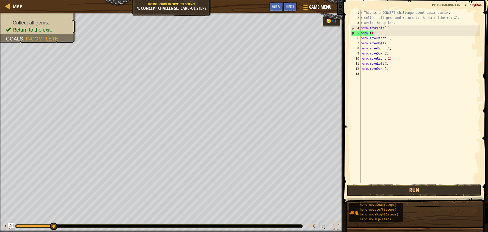
type textarea "hero(1)"
drag, startPoint x: 378, startPoint y: 35, endPoint x: 356, endPoint y: 33, distance: 22.2
click at [356, 33] on div "hero(1) 1 2 3 4 5 6 7 8 9 10 11 12 13 # This is a CONCEPT challenge about basic…" at bounding box center [415, 96] width 131 height 173
click at [357, 186] on button "Run" at bounding box center [414, 190] width 135 height 12
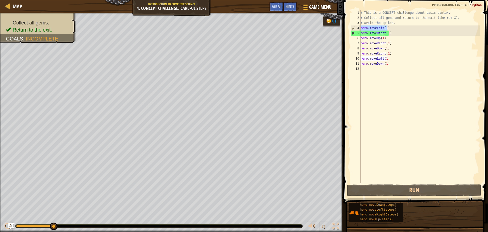
drag, startPoint x: 398, startPoint y: 30, endPoint x: 357, endPoint y: 28, distance: 40.5
click at [357, 28] on div "hero.moveLeft(1) 1 2 3 4 5 6 7 8 9 10 11 12 # This is a CONCEPT challenge about…" at bounding box center [415, 96] width 131 height 173
click at [390, 32] on div "# This is a CONCEPT challenge about basic syntax. # Collect all gems and return…" at bounding box center [420, 101] width 121 height 183
click at [390, 32] on div "# This is a CONCEPT challenge about basic syntax. # Collect all gems and return…" at bounding box center [420, 96] width 121 height 173
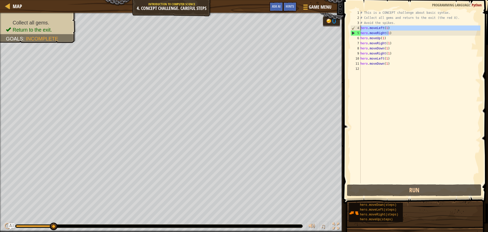
drag, startPoint x: 390, startPoint y: 32, endPoint x: 357, endPoint y: 26, distance: 33.5
click at [357, 27] on div "hero.moveRight(1) 1 2 3 4 5 6 7 8 9 10 11 12 # This is a CONCEPT challenge abou…" at bounding box center [415, 96] width 131 height 173
type textarea "hero.moveLeft(1) hero.moveRight(1)"
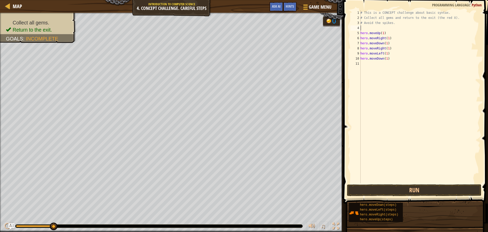
type textarea "# Avoid the spikes."
click at [400, 193] on button "Run" at bounding box center [414, 190] width 135 height 12
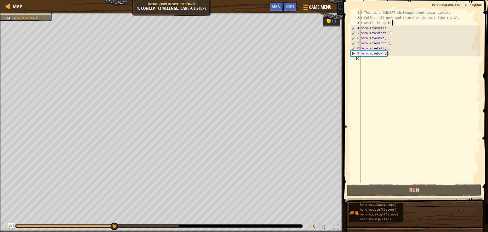
drag, startPoint x: 386, startPoint y: 59, endPoint x: 381, endPoint y: 58, distance: 5.1
click at [386, 59] on div "# This is a CONCEPT challenge about basic syntax. # Collect all gems and return…" at bounding box center [420, 101] width 121 height 183
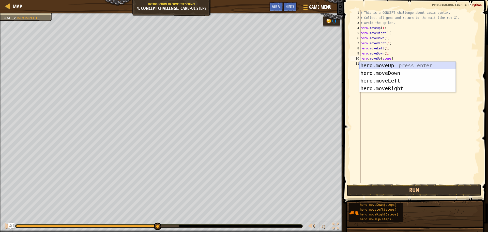
click at [373, 65] on div "hero.moveUp press enter hero.moveDown press enter hero.moveLeft press enter her…" at bounding box center [408, 85] width 96 height 46
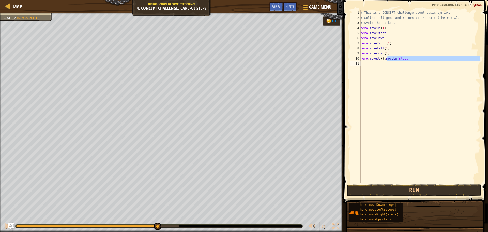
drag, startPoint x: 388, startPoint y: 59, endPoint x: 416, endPoint y: 66, distance: 29.6
click at [416, 66] on div "# This is a CONCEPT challenge about basic syntax. # Collect all gems and return…" at bounding box center [420, 101] width 121 height 183
click at [380, 60] on div "# This is a CONCEPT challenge about basic syntax. # Collect all gems and return…" at bounding box center [420, 101] width 121 height 183
click at [381, 59] on div "# This is a CONCEPT challenge about basic syntax. # Collect all gems and return…" at bounding box center [420, 96] width 121 height 173
type textarea "hero.moveUp(1)"
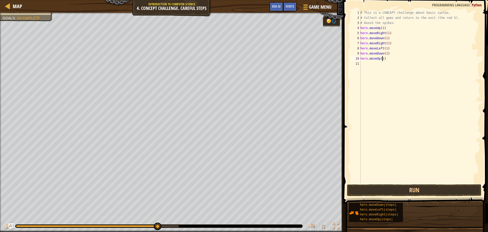
scroll to position [2, 2]
click at [378, 64] on div "# This is a CONCEPT challenge about basic syntax. # Collect all gems and return…" at bounding box center [420, 101] width 121 height 183
click at [383, 60] on div "# This is a CONCEPT challenge about basic syntax. # Collect all gems and return…" at bounding box center [420, 101] width 121 height 183
type textarea "hero.moveUp(2)"
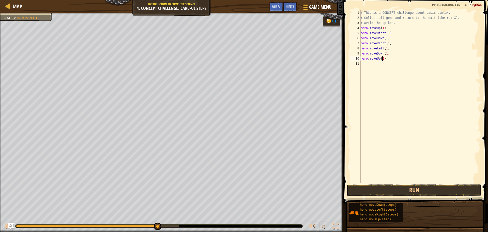
scroll to position [2, 2]
click at [385, 67] on div "# This is a CONCEPT challenge about basic syntax. # Collect all gems and return…" at bounding box center [420, 101] width 121 height 183
click at [385, 62] on div "# This is a CONCEPT challenge about basic syntax. # Collect all gems and return…" at bounding box center [420, 101] width 121 height 183
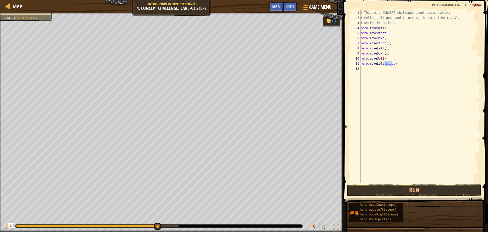
type textarea "hero.moveLeft(1)"
click at [388, 71] on div "# This is a CONCEPT challenge about basic syntax. # Collect all gems and return…" at bounding box center [420, 101] width 121 height 183
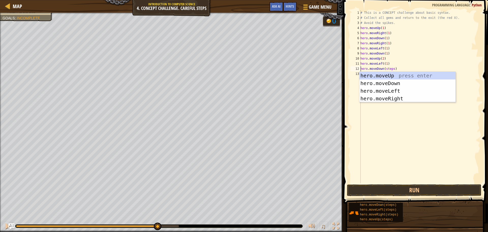
click at [390, 69] on div "# This is a CONCEPT challenge about basic syntax. # Collect all gems and return…" at bounding box center [420, 101] width 121 height 183
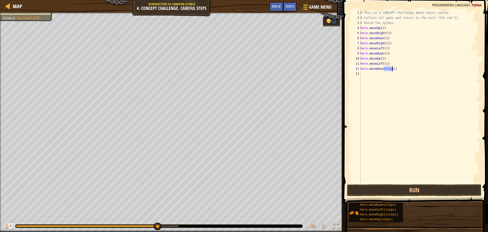
click at [390, 69] on div "# This is a CONCEPT challenge about basic syntax. # Collect all gems and return…" at bounding box center [420, 101] width 121 height 183
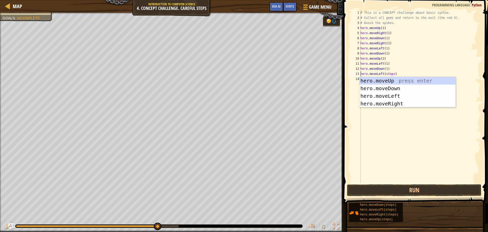
click at [388, 74] on div "# This is a CONCEPT challenge about basic syntax. # Collect all gems and return…" at bounding box center [420, 101] width 121 height 183
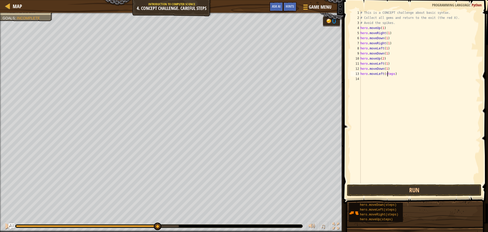
click at [388, 74] on div "# This is a CONCEPT challenge about basic syntax. # Collect all gems and return…" at bounding box center [420, 101] width 121 height 183
type textarea "hero.moveLeft(1)"
click at [399, 190] on button "Run" at bounding box center [414, 190] width 135 height 12
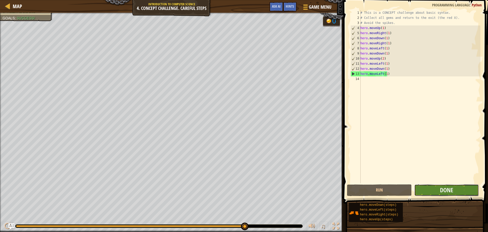
click at [465, 191] on button "Done" at bounding box center [447, 190] width 65 height 12
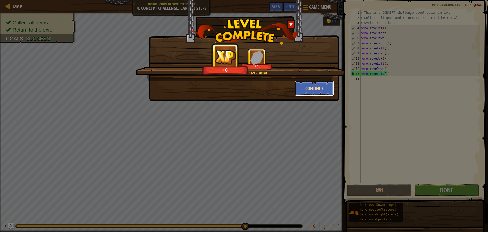
click at [310, 85] on button "Continue" at bounding box center [314, 88] width 39 height 15
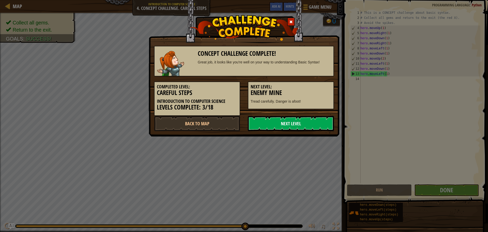
click at [306, 122] on link "Next Level" at bounding box center [291, 123] width 86 height 15
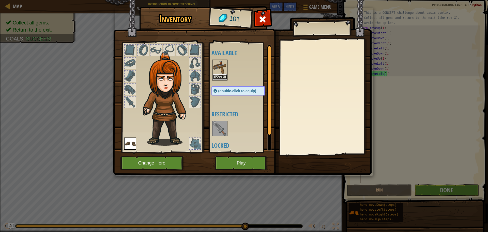
click at [214, 76] on button "Equip" at bounding box center [220, 76] width 14 height 5
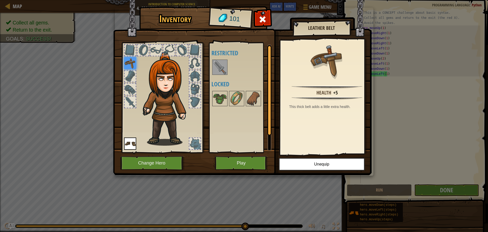
click at [227, 73] on img at bounding box center [220, 67] width 14 height 14
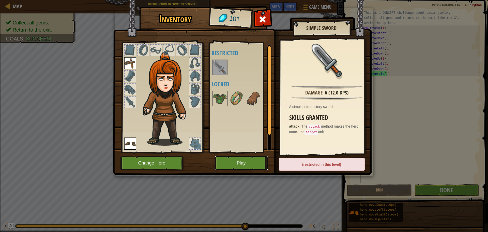
click at [231, 165] on button "Play" at bounding box center [241, 163] width 53 height 14
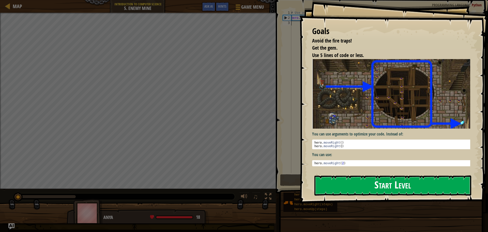
click at [325, 186] on button "Start Level" at bounding box center [393, 185] width 157 height 20
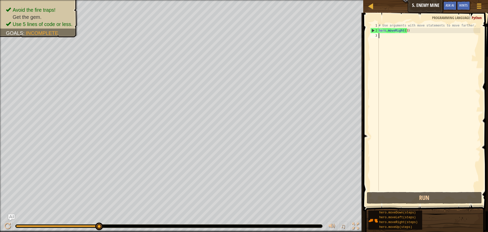
type textarea "h"
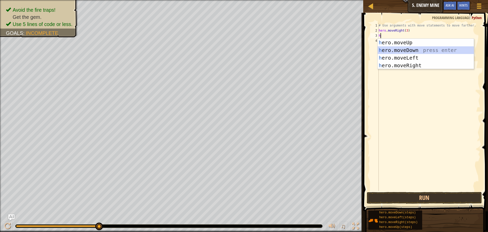
click at [393, 51] on div "h ero.moveUp press enter h ero.moveDown press enter h ero.moveLeft press enter …" at bounding box center [426, 62] width 96 height 46
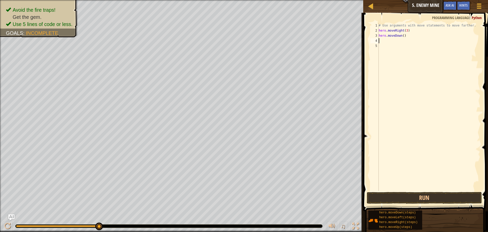
click at [402, 35] on div "# Use arguments with move statements to move farther. hero . moveRight ( 3 ) he…" at bounding box center [429, 112] width 103 height 178
type textarea "hero.moveDown(1)"
click at [404, 42] on div "# Use arguments with move statements to move farther. hero . moveRight ( 3 ) he…" at bounding box center [429, 112] width 103 height 178
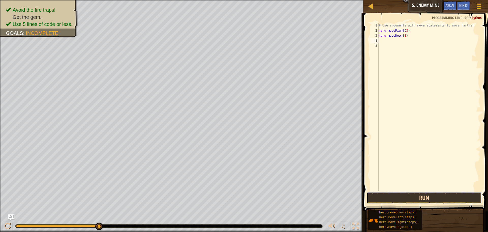
click at [432, 194] on button "Run" at bounding box center [424, 198] width 115 height 12
